Goal: Information Seeking & Learning: Stay updated

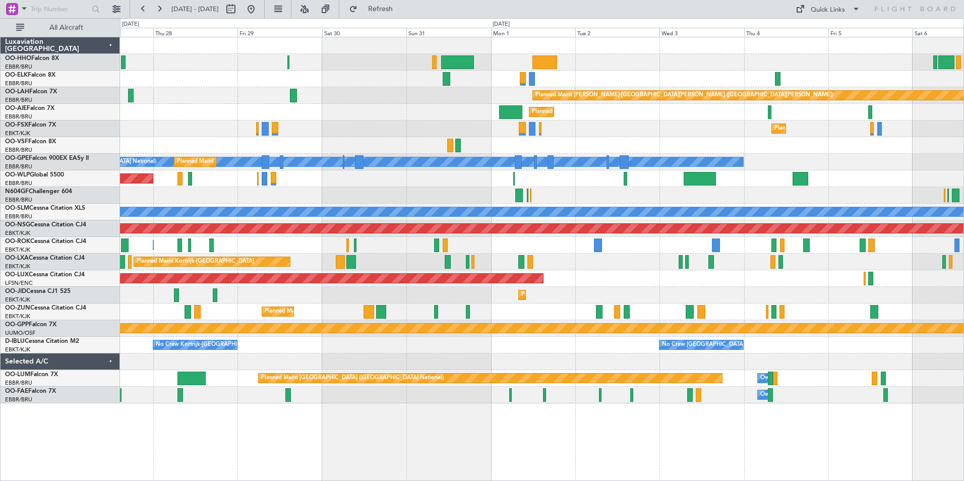
click at [488, 444] on div "Planned Maint Kortrijk-[GEOGRAPHIC_DATA] Planned [GEOGRAPHIC_DATA][PERSON_NAME]…" at bounding box center [542, 259] width 844 height 444
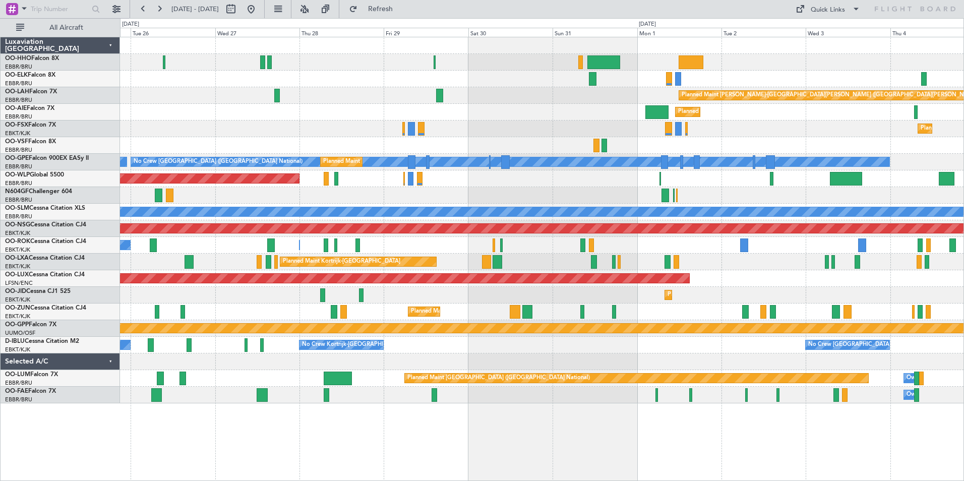
click at [389, 390] on div "Owner Melsbroek Air Base Planned Maint [GEOGRAPHIC_DATA]-[GEOGRAPHIC_DATA]" at bounding box center [542, 395] width 844 height 17
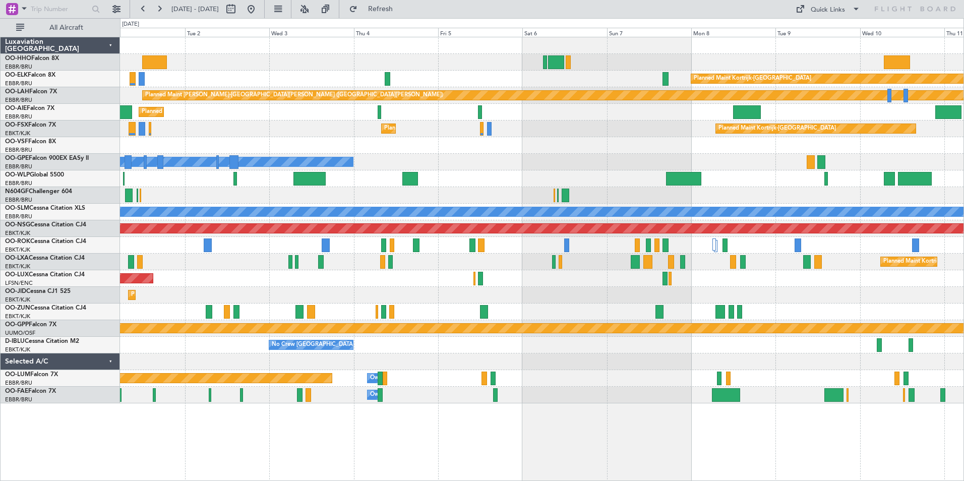
click at [350, 239] on div "Planned Maint Kortrijk-[GEOGRAPHIC_DATA] Planned [GEOGRAPHIC_DATA][PERSON_NAME]…" at bounding box center [542, 220] width 844 height 366
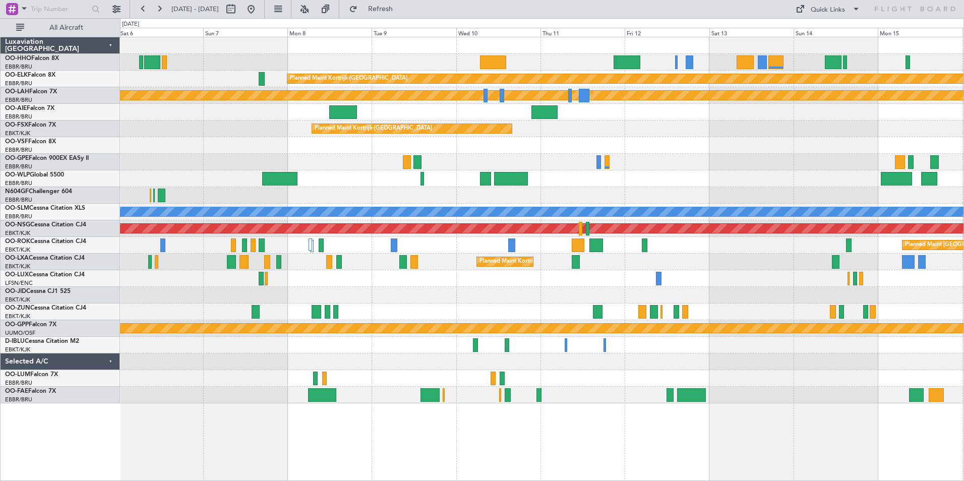
click at [382, 90] on div "Planned Maint Kortrijk-[GEOGRAPHIC_DATA] Planned [GEOGRAPHIC_DATA][PERSON_NAME]…" at bounding box center [542, 220] width 844 height 366
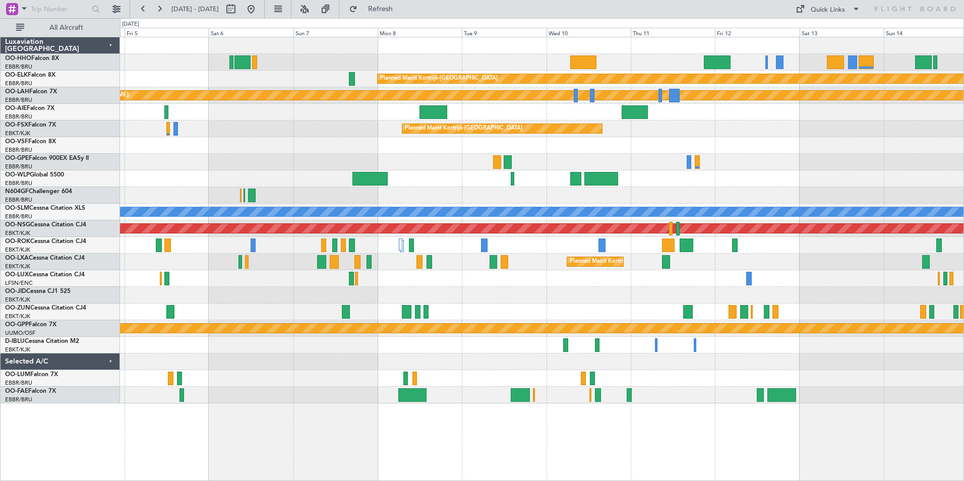
click at [437, 194] on div "Planned Maint Kortrijk-[GEOGRAPHIC_DATA] Planned [GEOGRAPHIC_DATA][PERSON_NAME]…" at bounding box center [542, 220] width 844 height 366
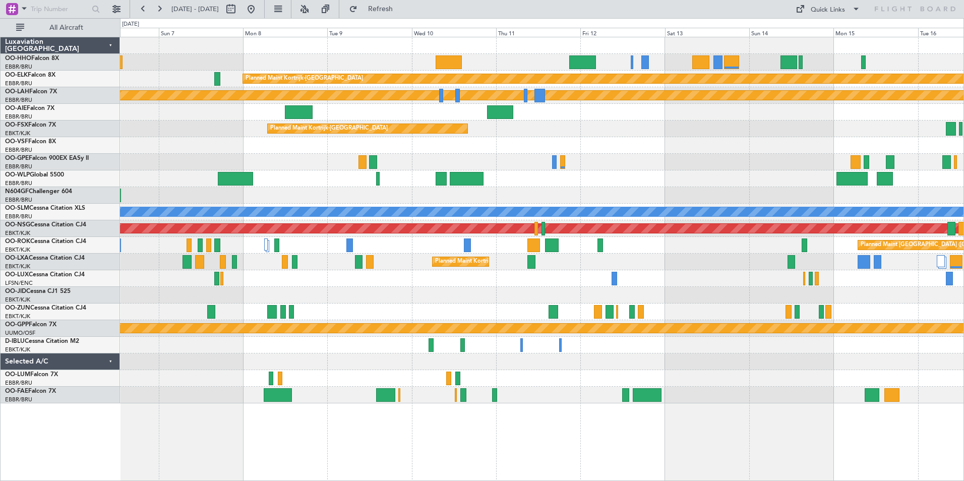
click at [661, 167] on div "Planned Maint [GEOGRAPHIC_DATA] ([GEOGRAPHIC_DATA] National)" at bounding box center [542, 162] width 844 height 17
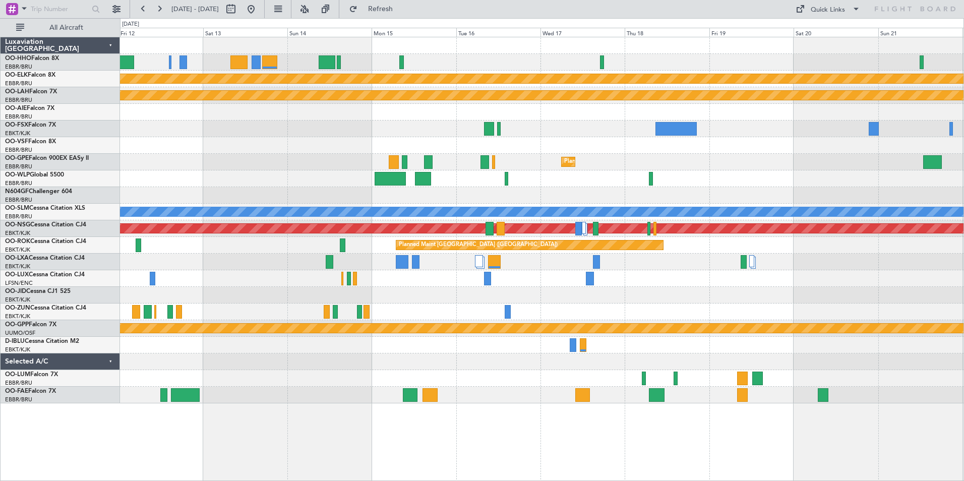
click at [472, 266] on div "Planned Maint Kortrijk-[GEOGRAPHIC_DATA] Planned [GEOGRAPHIC_DATA][PERSON_NAME]…" at bounding box center [542, 220] width 844 height 366
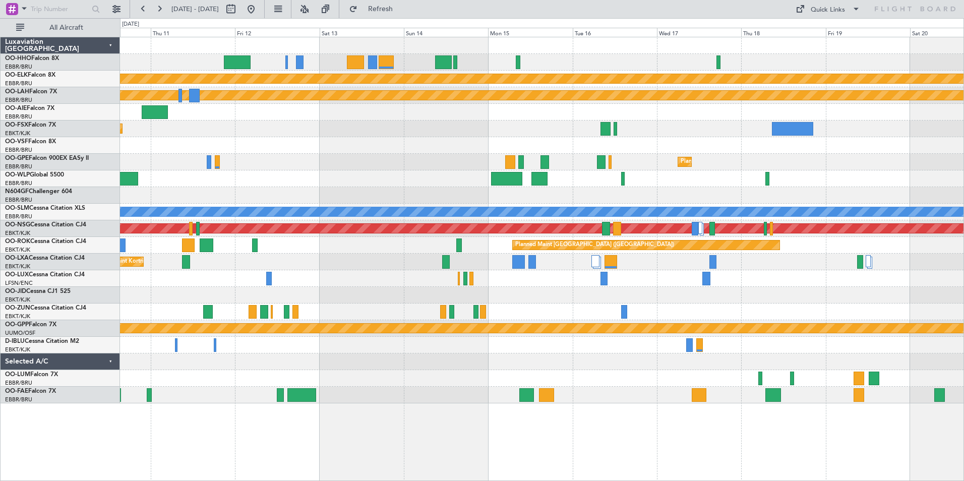
click at [925, 146] on div "Planned Maint Kortrijk-[GEOGRAPHIC_DATA] Planned [GEOGRAPHIC_DATA][PERSON_NAME]…" at bounding box center [542, 220] width 844 height 366
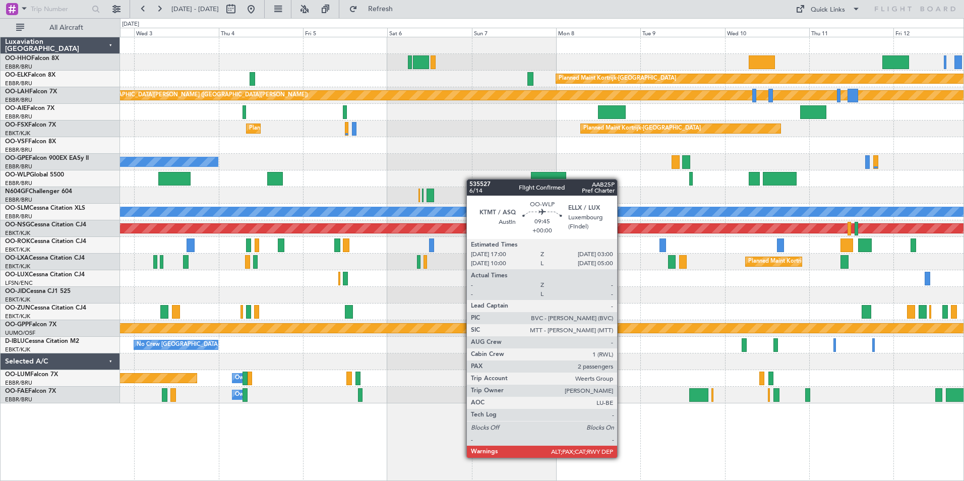
click at [747, 148] on div "Planned Maint Kortrijk-[GEOGRAPHIC_DATA] Planned [GEOGRAPHIC_DATA][PERSON_NAME]…" at bounding box center [542, 220] width 844 height 366
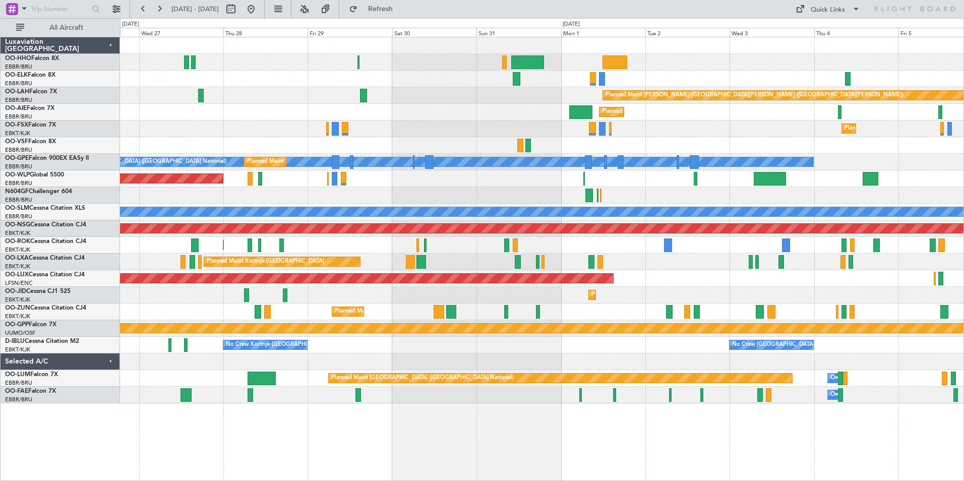
click at [734, 130] on div "Planned Maint Kortrijk-[GEOGRAPHIC_DATA] Planned [GEOGRAPHIC_DATA][PERSON_NAME]…" at bounding box center [542, 220] width 844 height 366
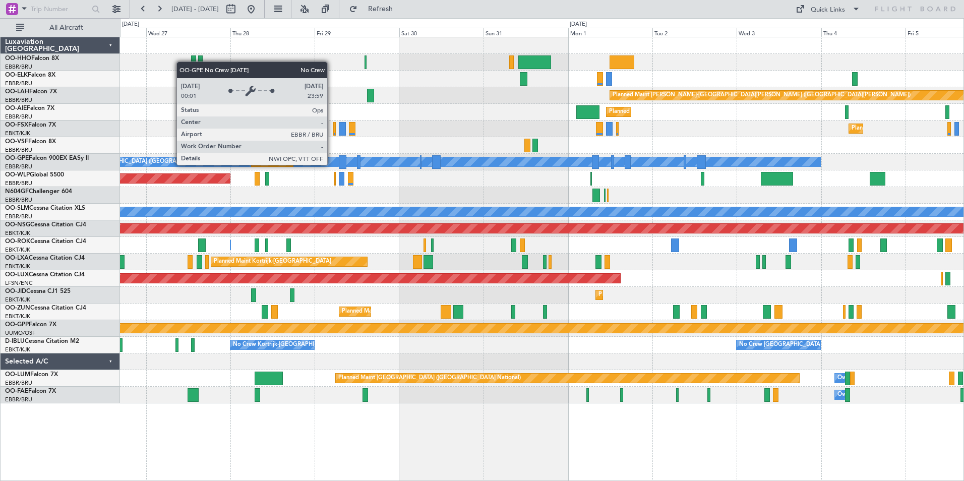
click at [761, 138] on div "Planned Maint Kortrijk-[GEOGRAPHIC_DATA] Planned [GEOGRAPHIC_DATA][PERSON_NAME]…" at bounding box center [542, 220] width 844 height 366
